Goal: Task Accomplishment & Management: Manage account settings

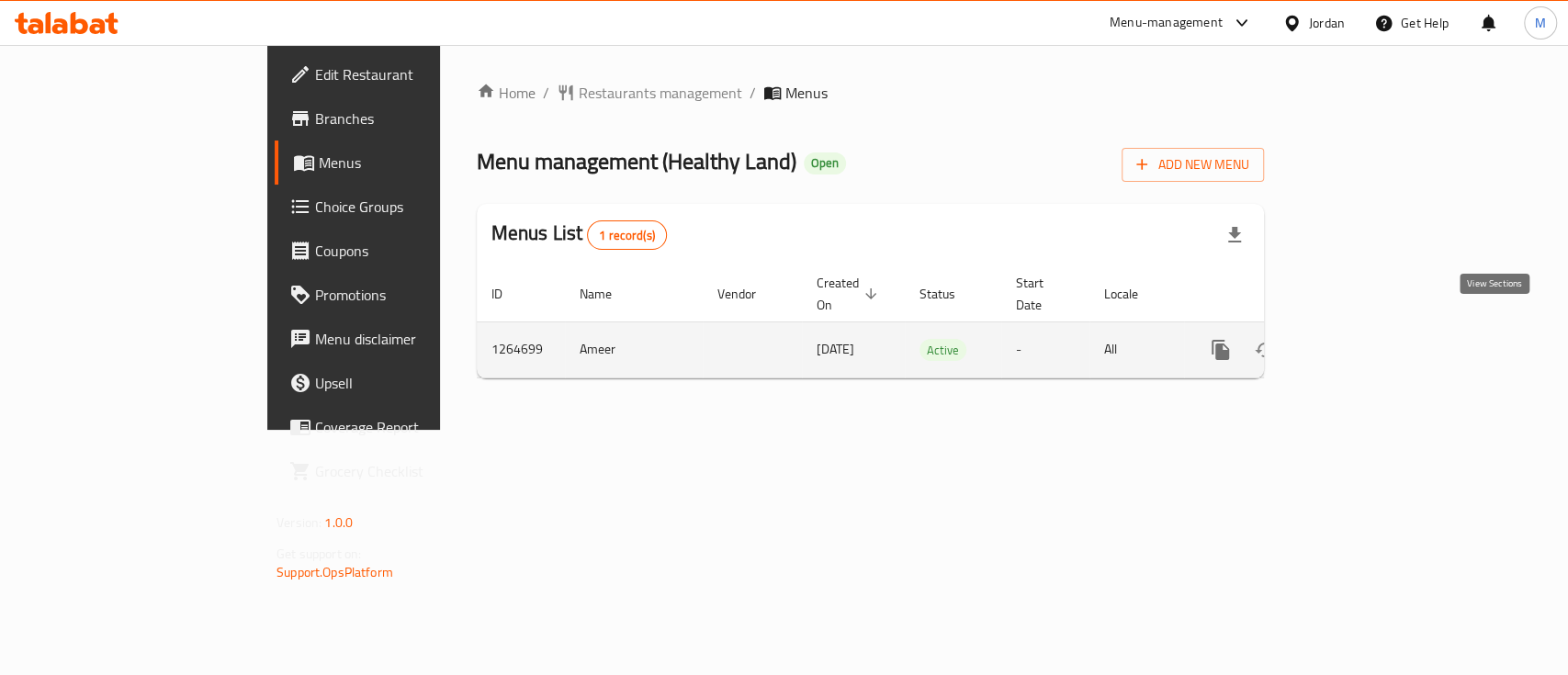
click at [1376, 330] on link "enhanced table" at bounding box center [1353, 350] width 44 height 44
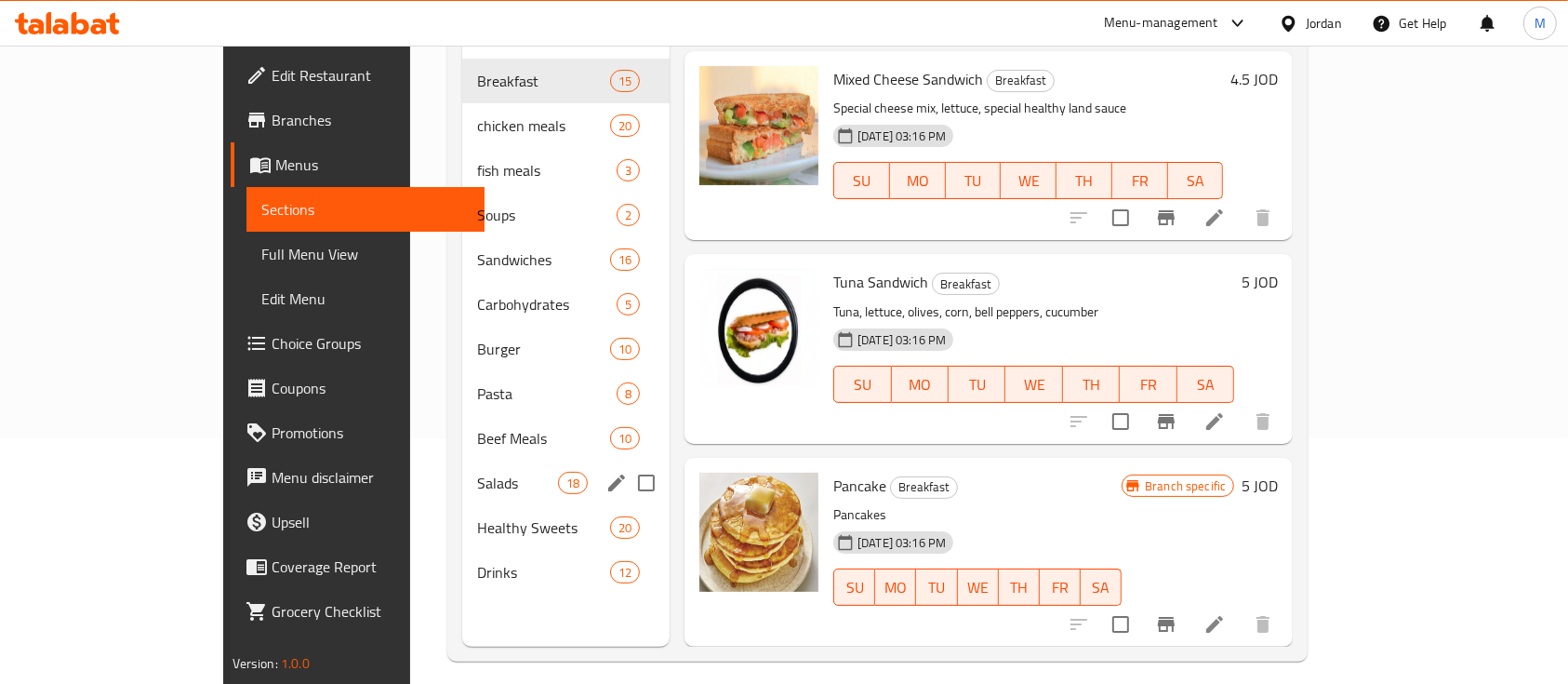
scroll to position [247, 0]
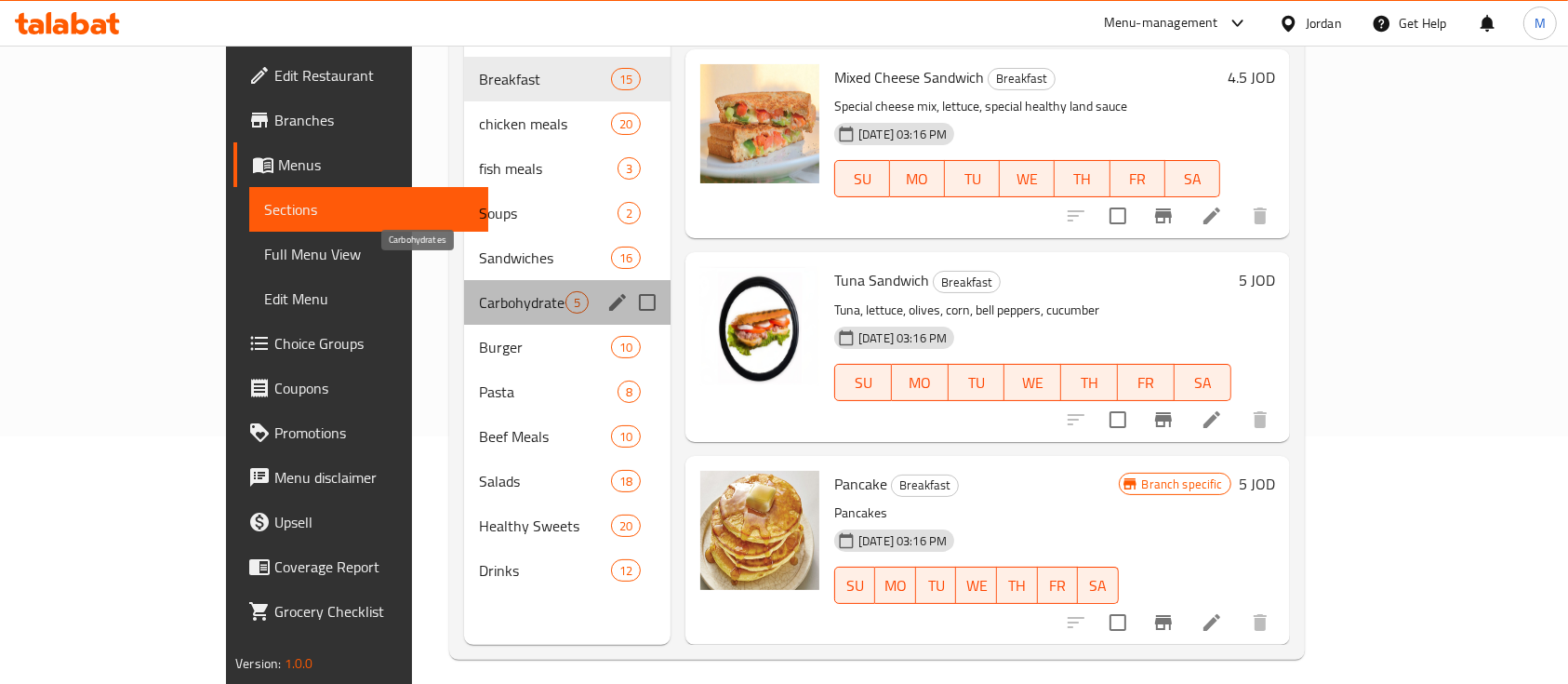
click at [479, 291] on span "Carbohydrates" at bounding box center [522, 302] width 87 height 22
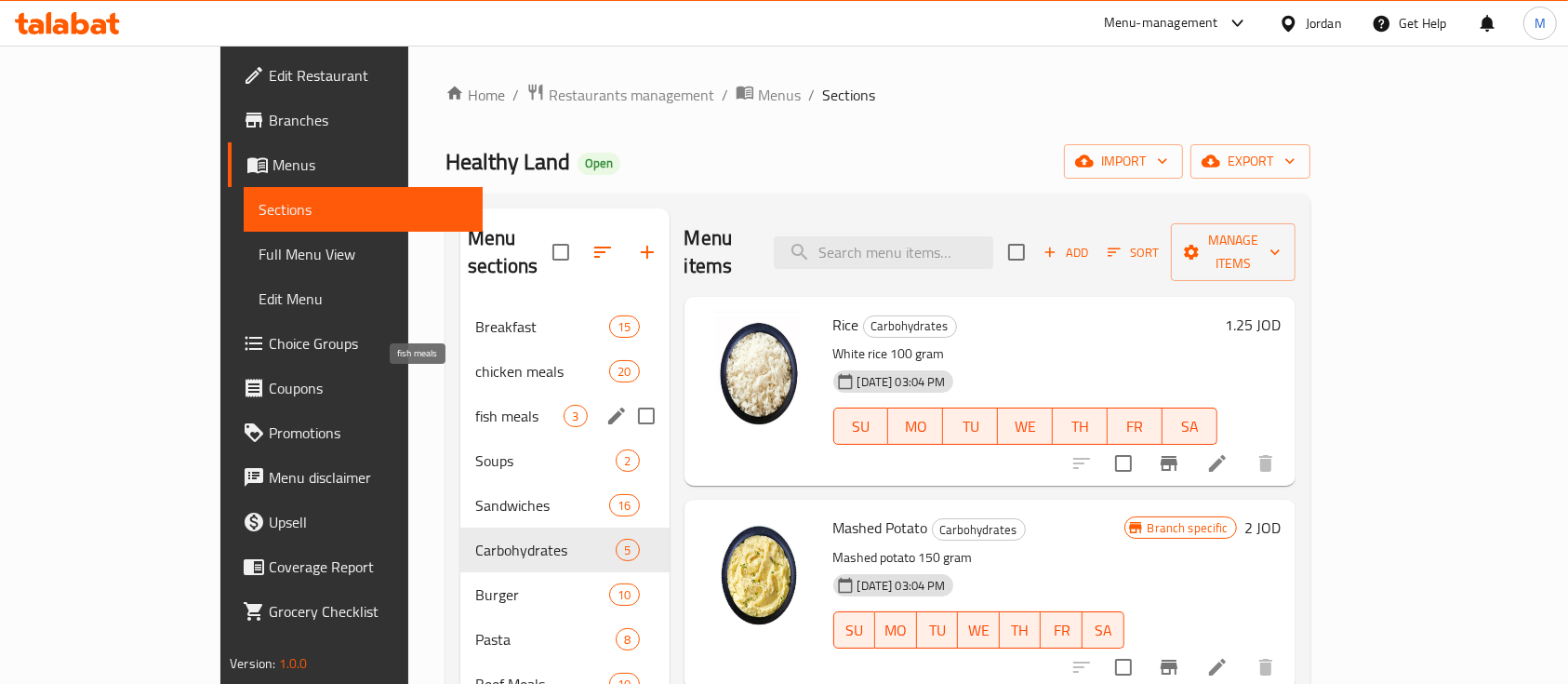
click at [475, 404] on span "fish meals" at bounding box center [519, 415] width 89 height 22
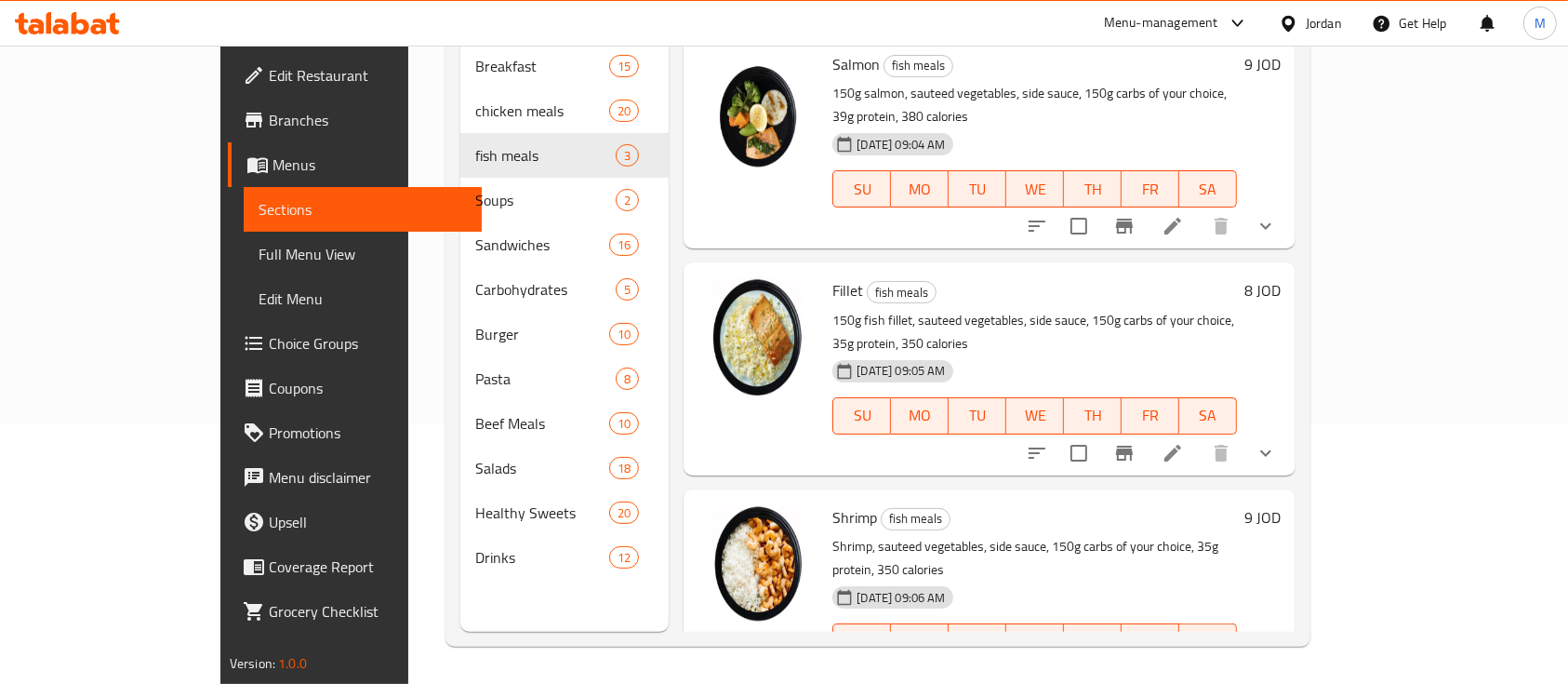
scroll to position [135, 0]
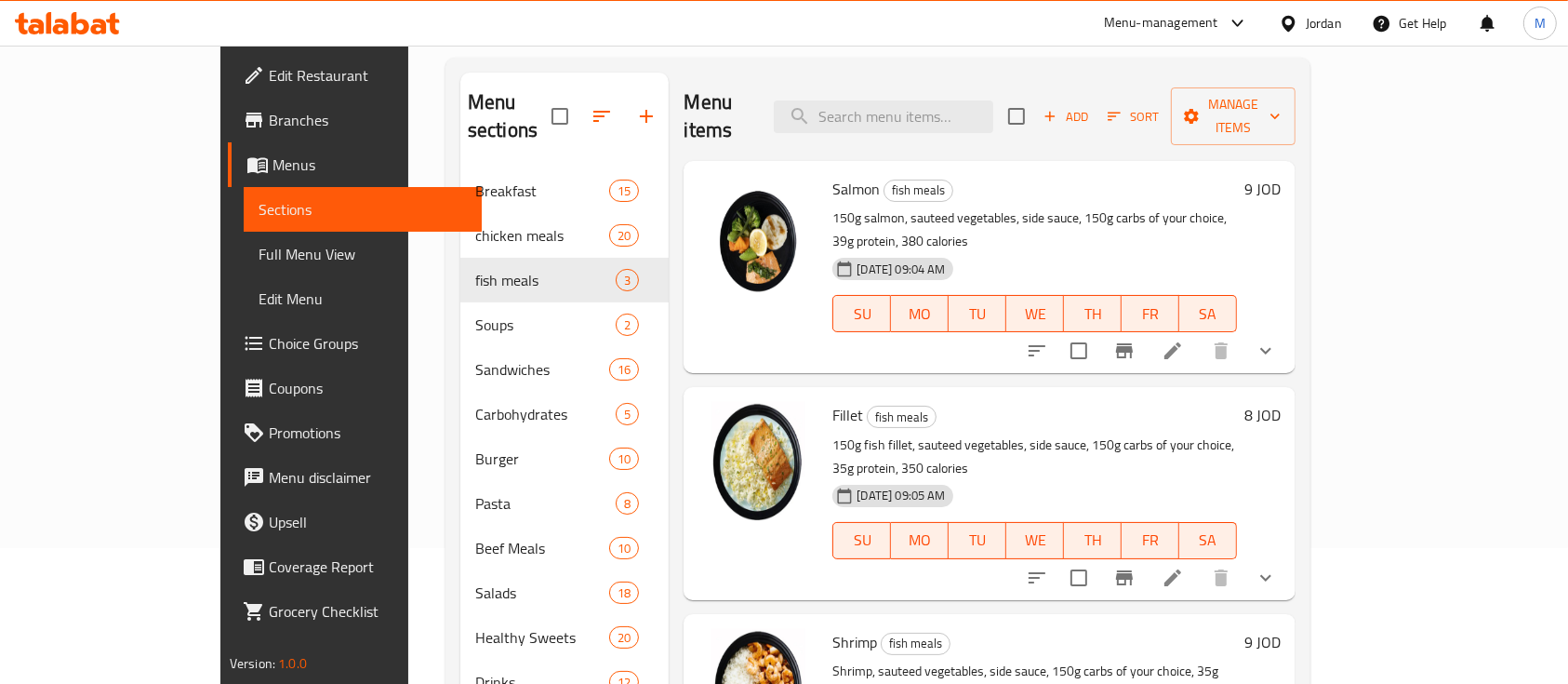
click at [1181, 342] on icon at bounding box center [1173, 350] width 17 height 17
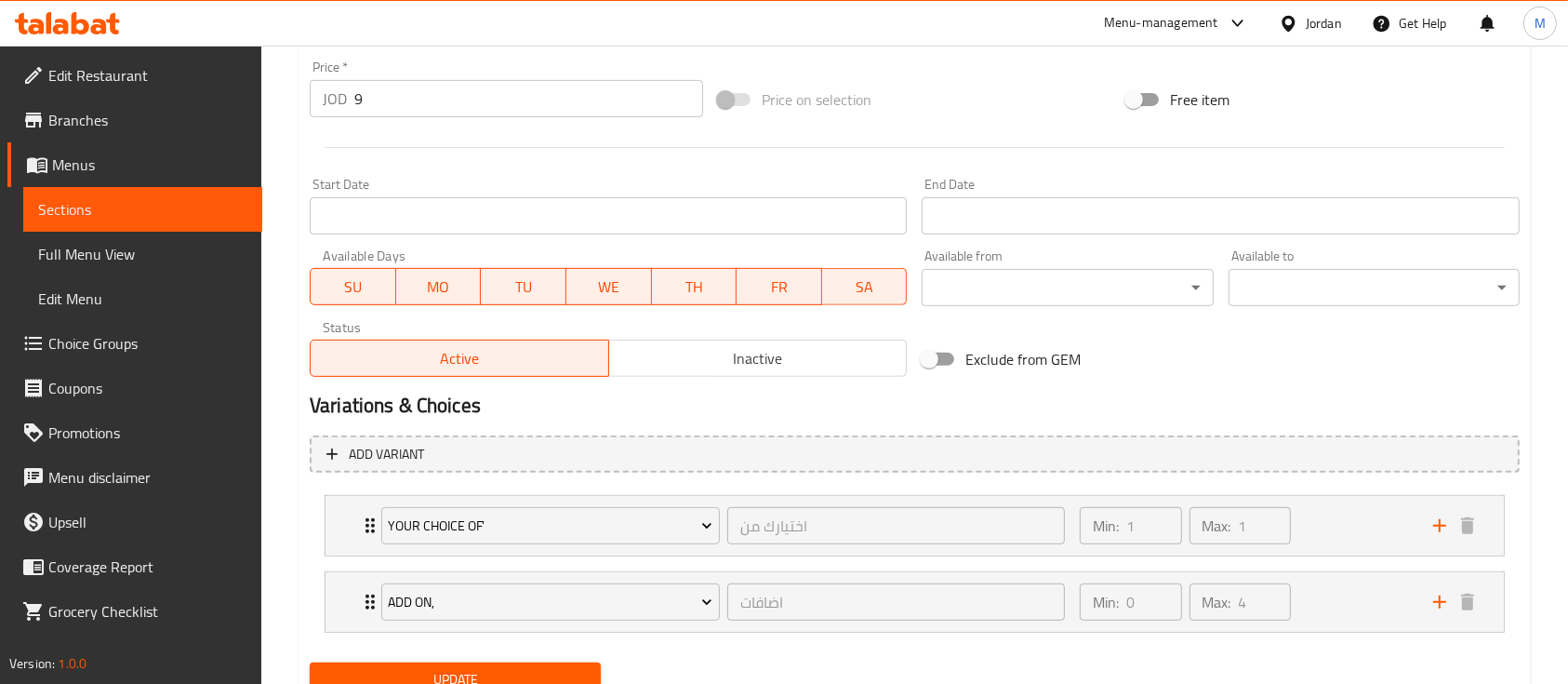
scroll to position [764, 0]
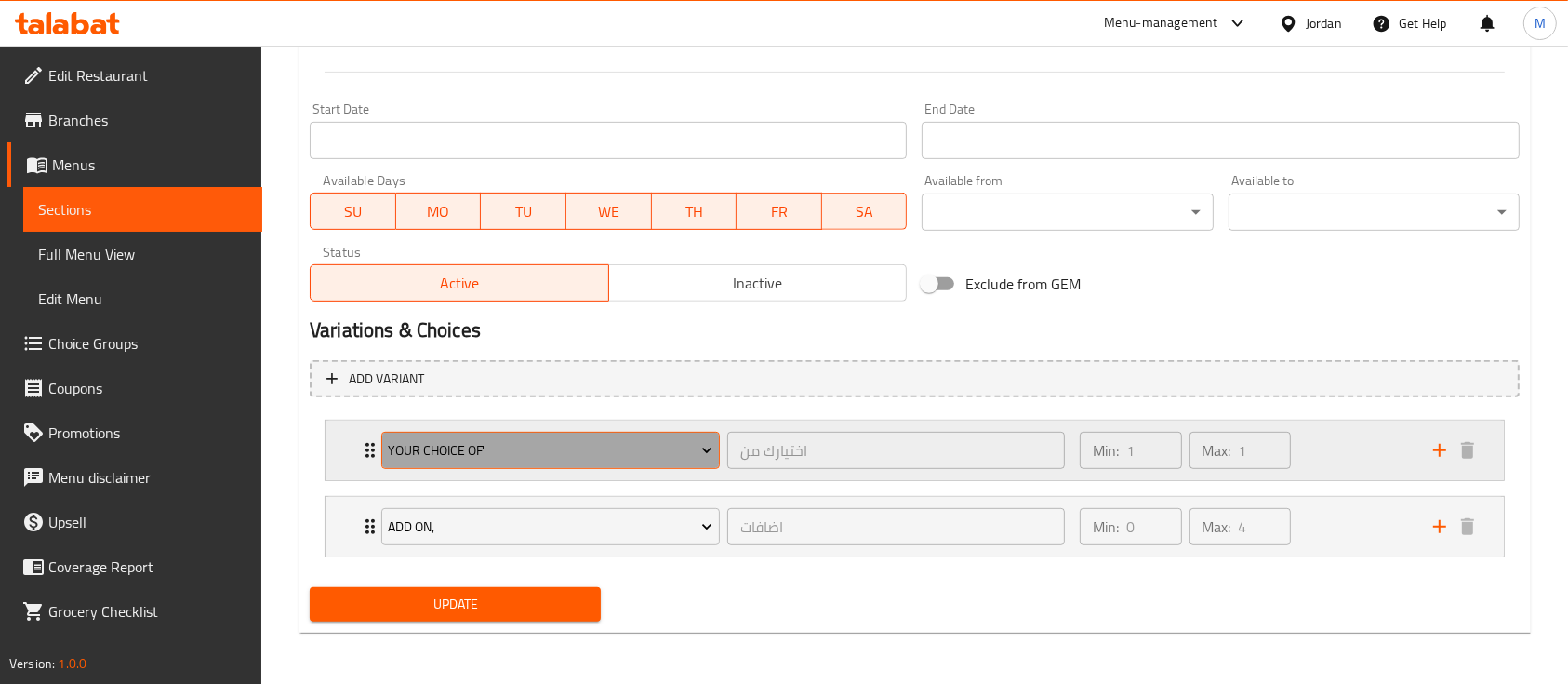
click at [523, 446] on span "your choice of'" at bounding box center [549, 451] width 324 height 23
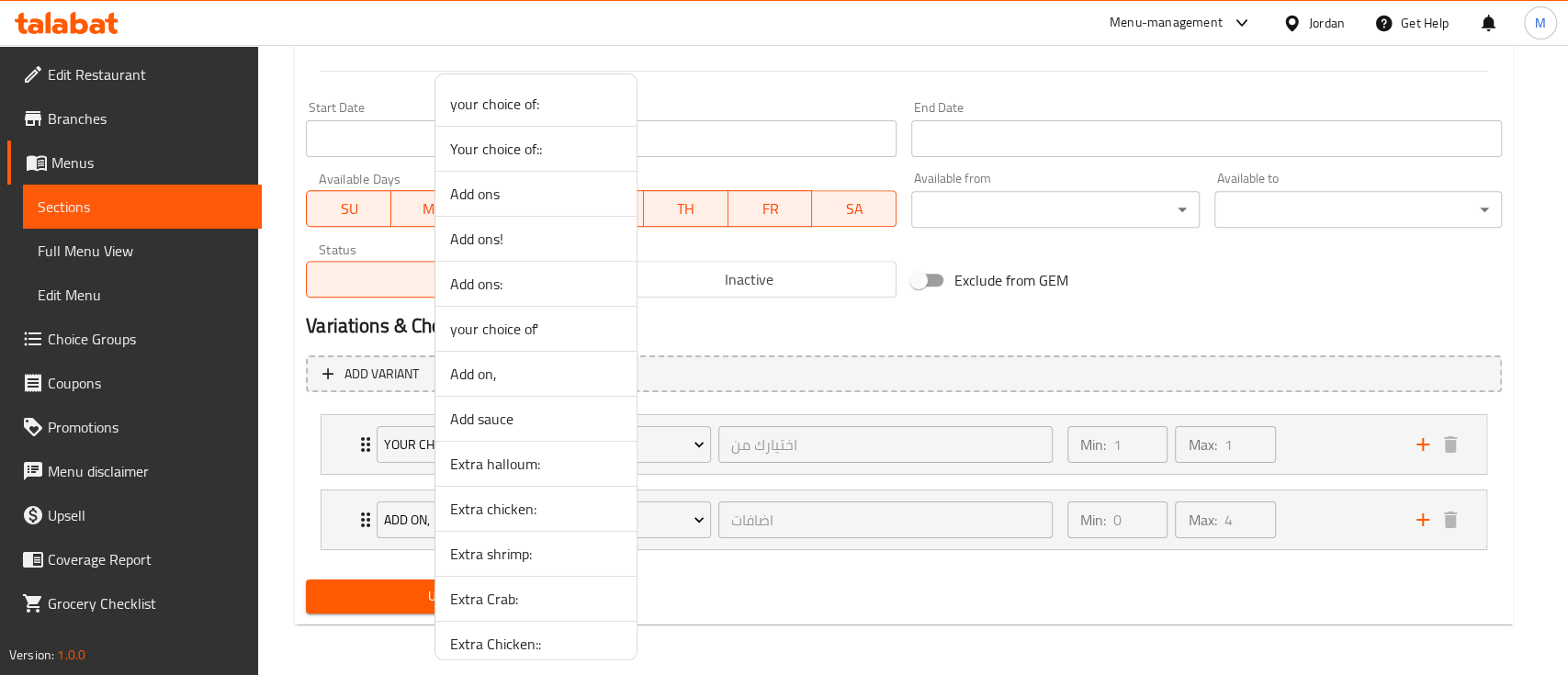
click at [295, 438] on div at bounding box center [784, 338] width 1568 height 675
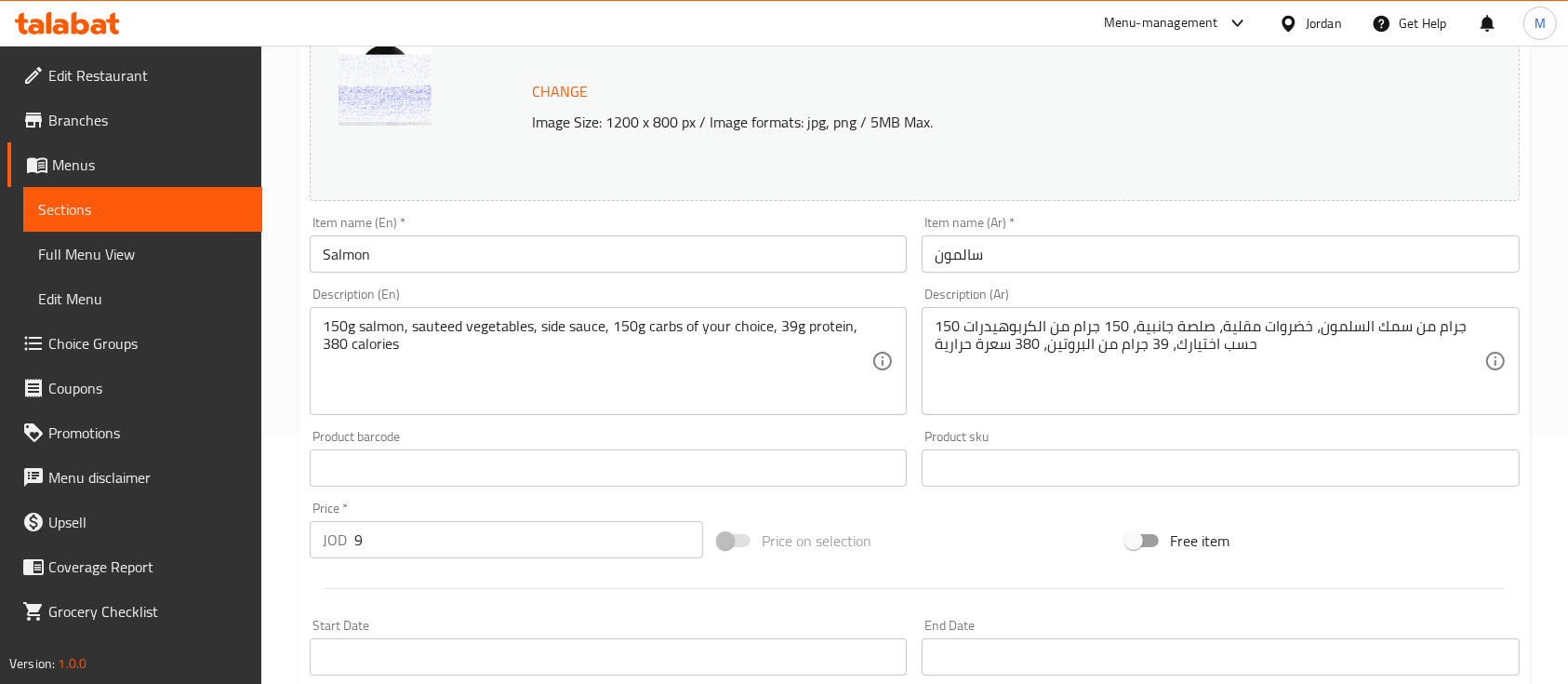
scroll to position [0, 0]
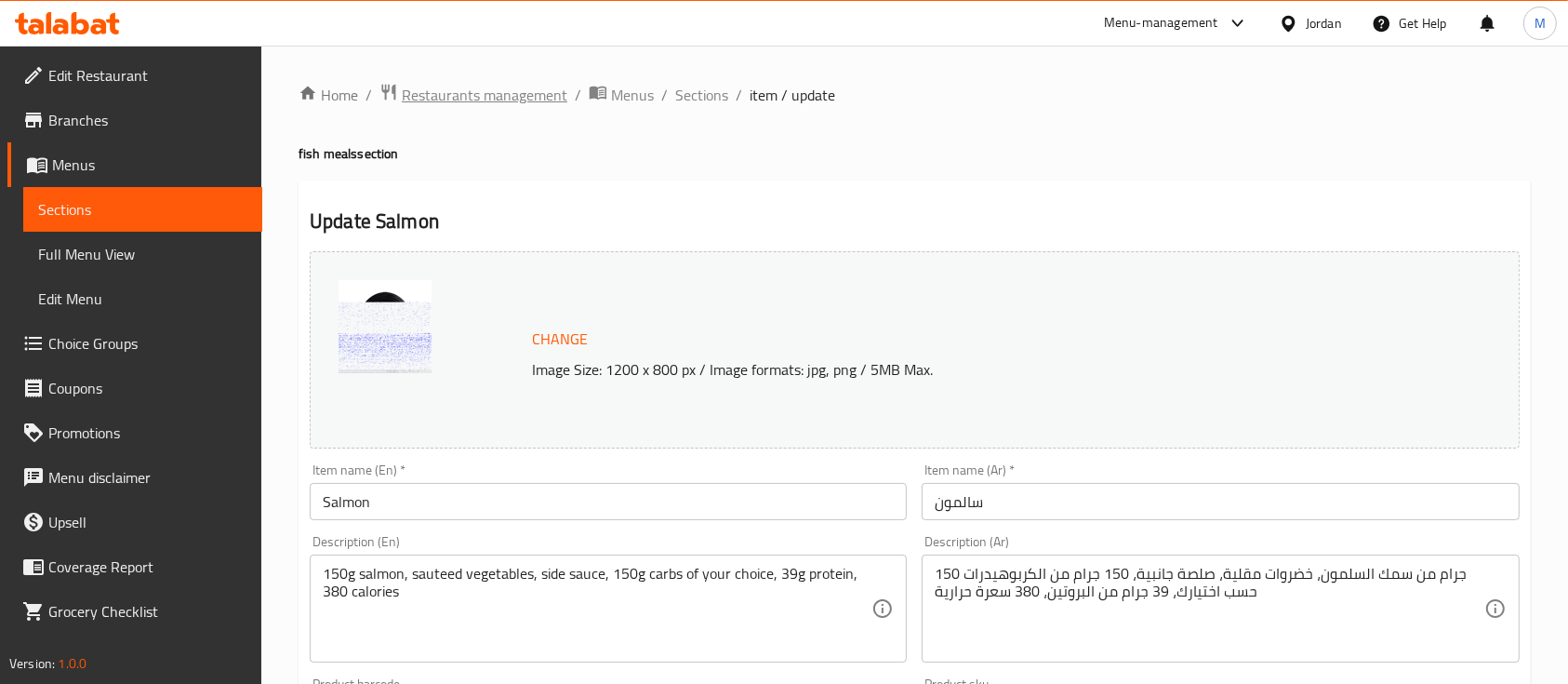
click at [470, 95] on span "Restaurants management" at bounding box center [485, 95] width 166 height 22
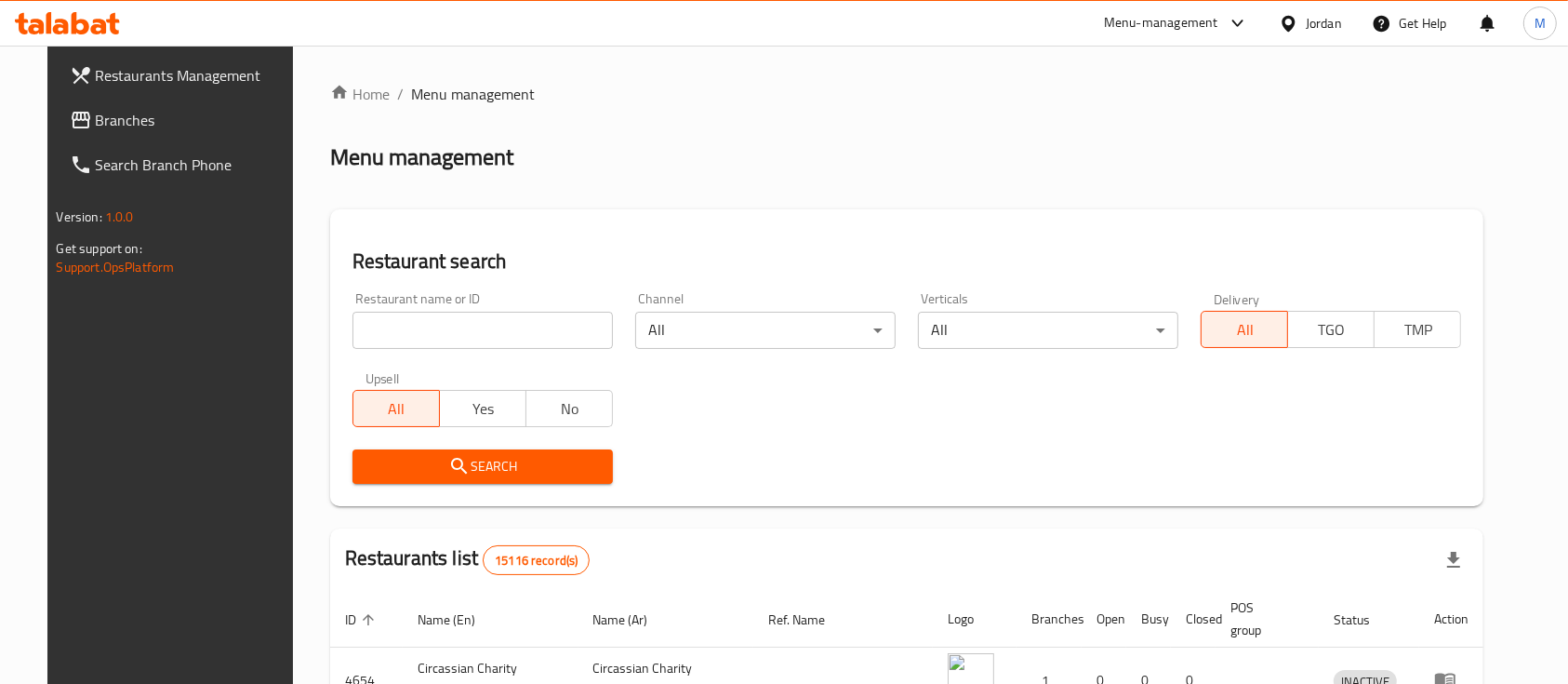
click at [1106, 17] on div "Menu-management" at bounding box center [1161, 22] width 114 height 22
click at [1045, 207] on div "Restaurant-Management" at bounding box center [1059, 206] width 146 height 20
